Goal: Information Seeking & Learning: Learn about a topic

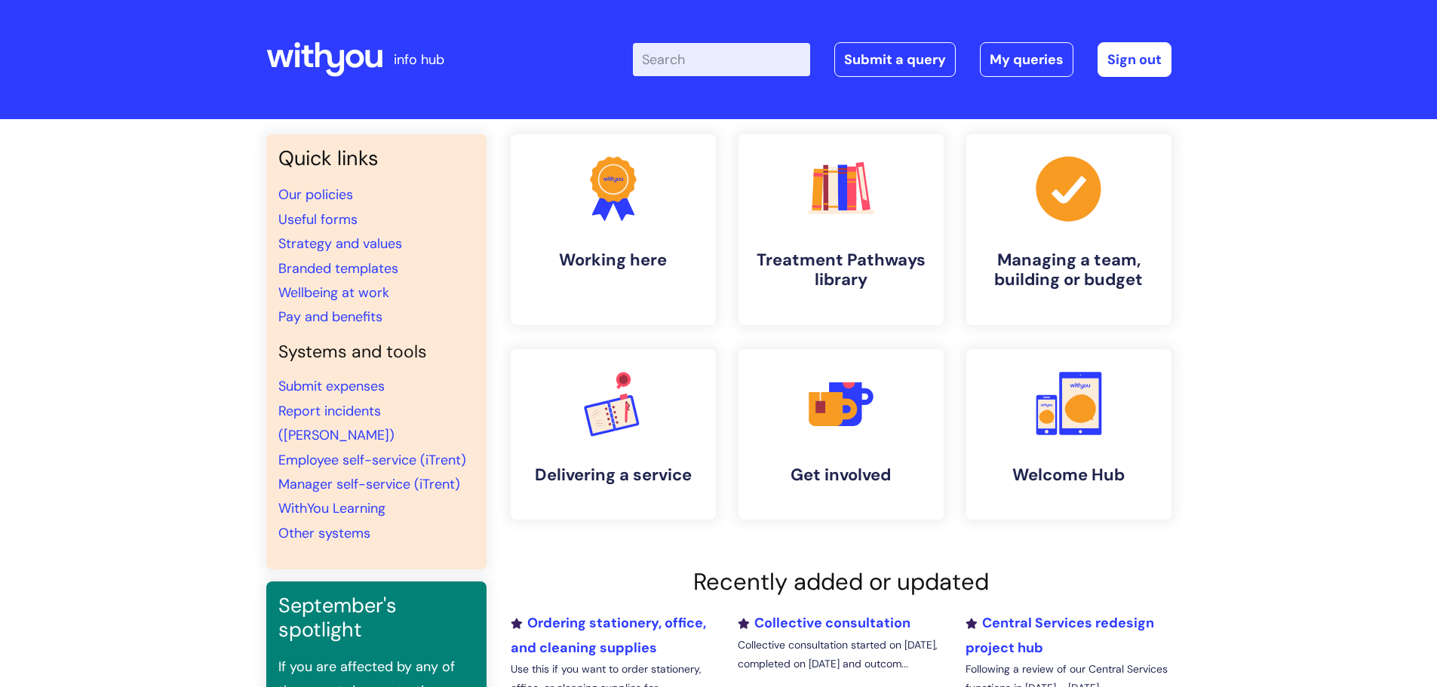
click at [771, 51] on input "Enter your search term here..." at bounding box center [721, 59] width 177 height 33
type input "lone working"
click button "Search" at bounding box center [0, 0] width 0 height 0
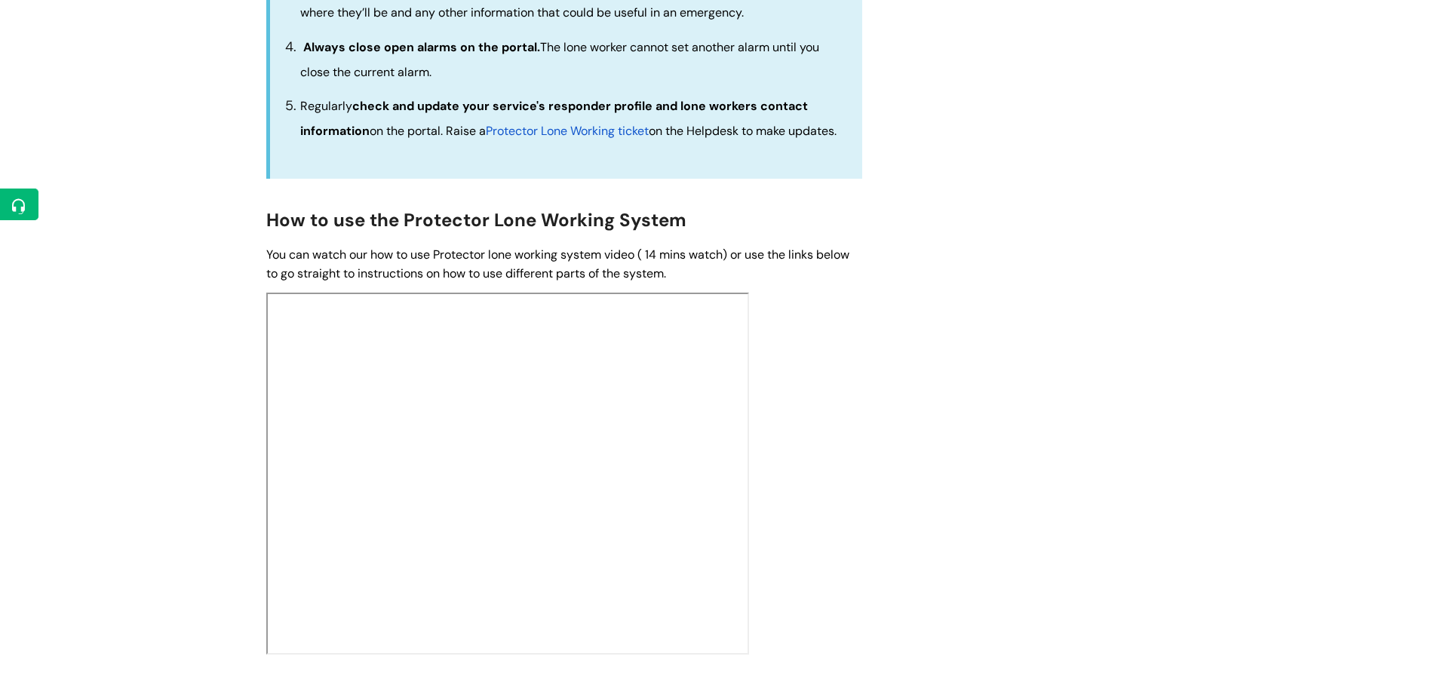
scroll to position [377, 0]
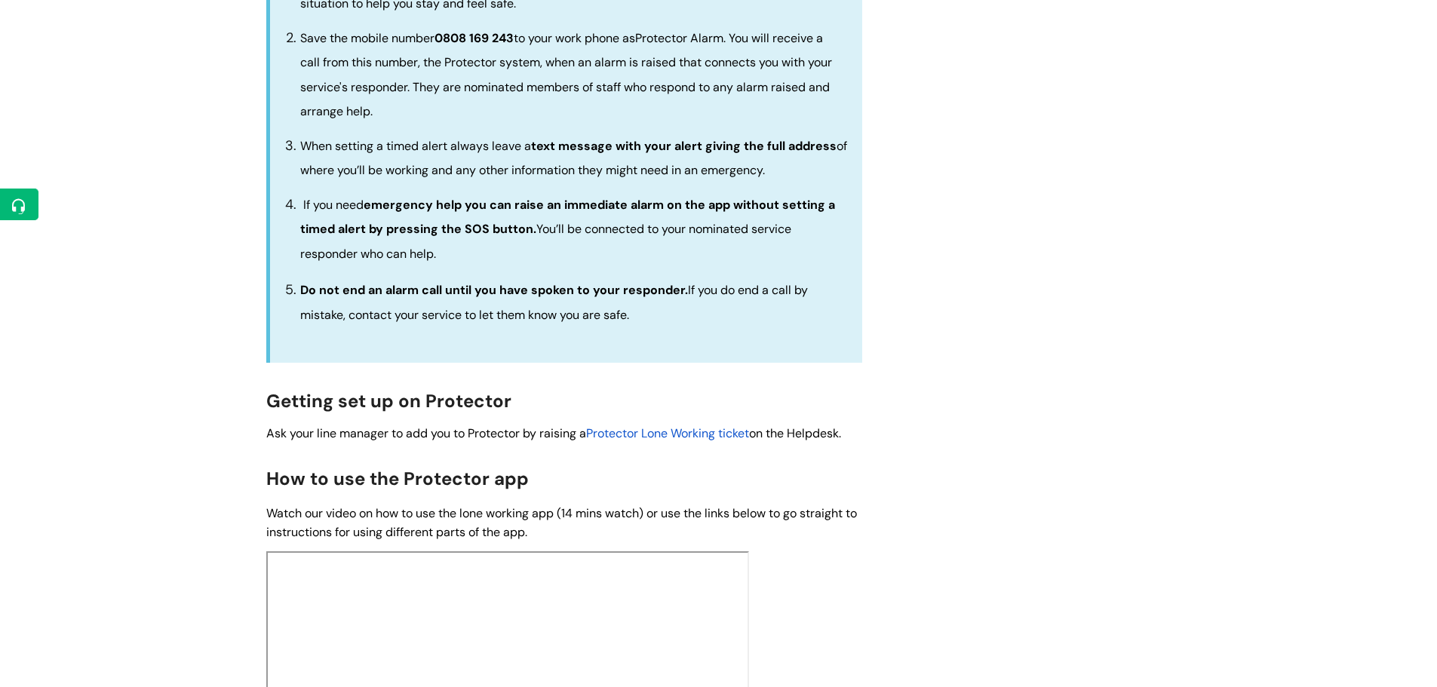
scroll to position [75, 0]
